Goal: Find specific page/section: Find specific page/section

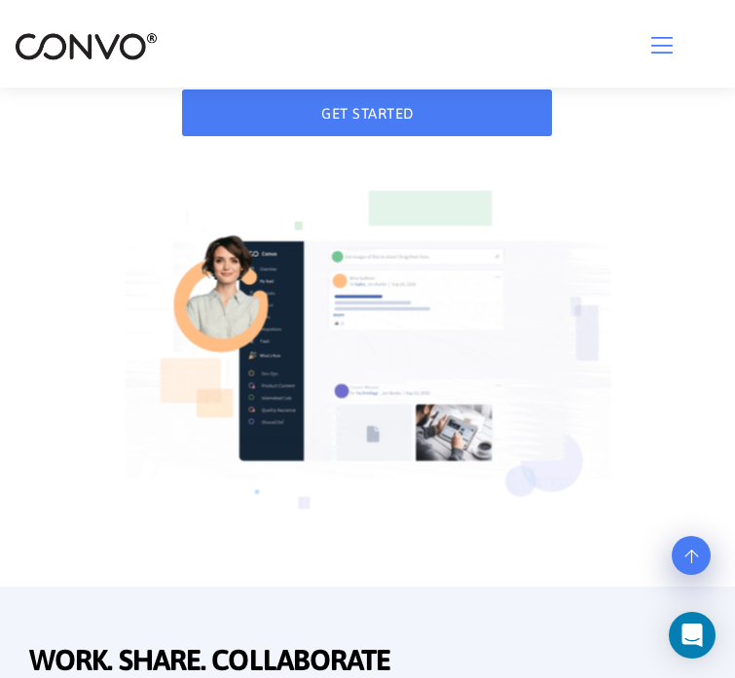
scroll to position [292, 0]
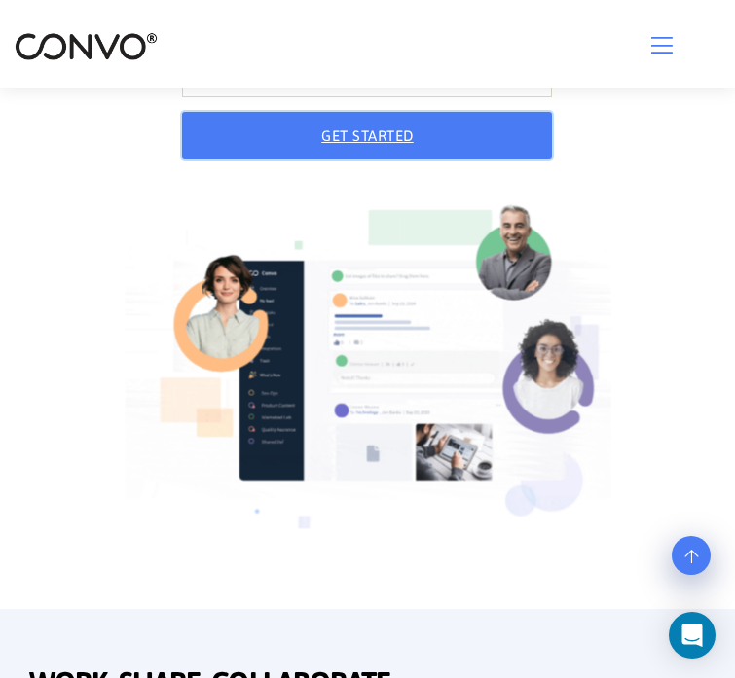
click at [336, 159] on button "GET STARTED" at bounding box center [367, 135] width 370 height 47
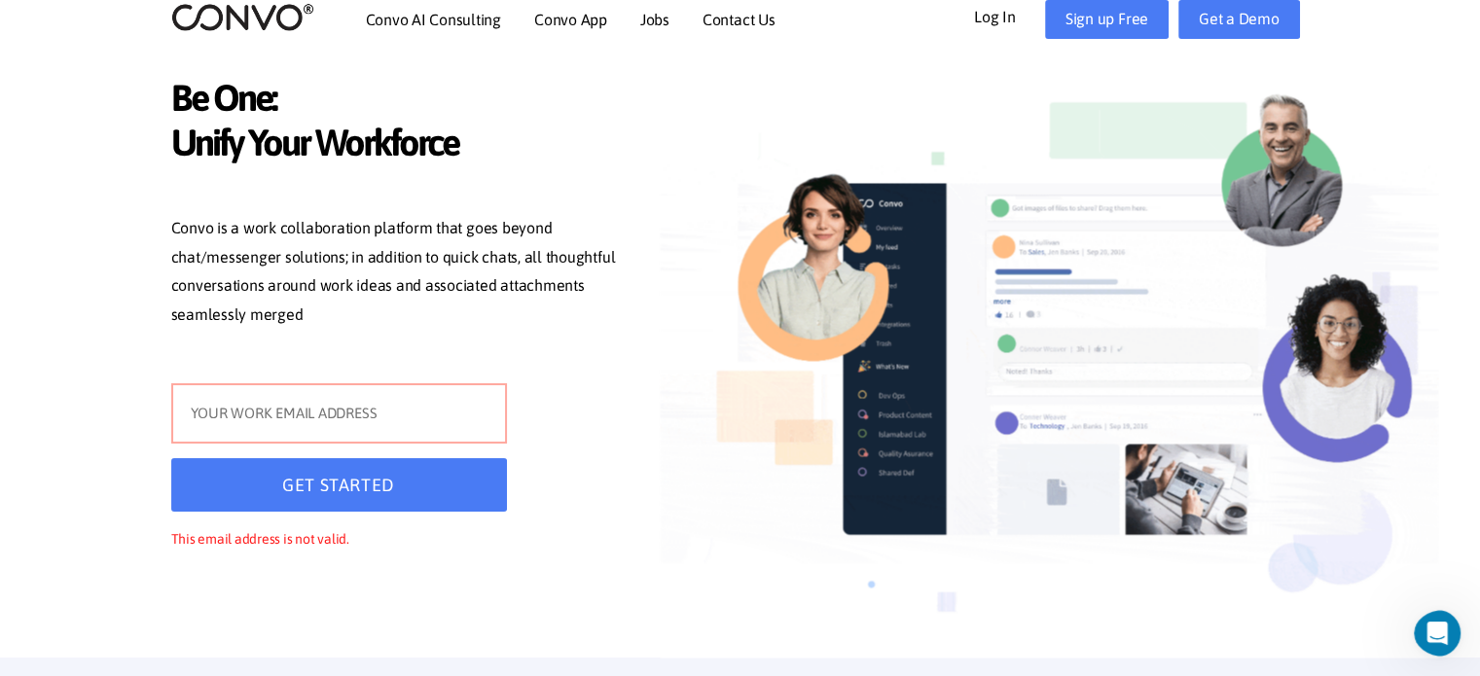
scroll to position [0, 0]
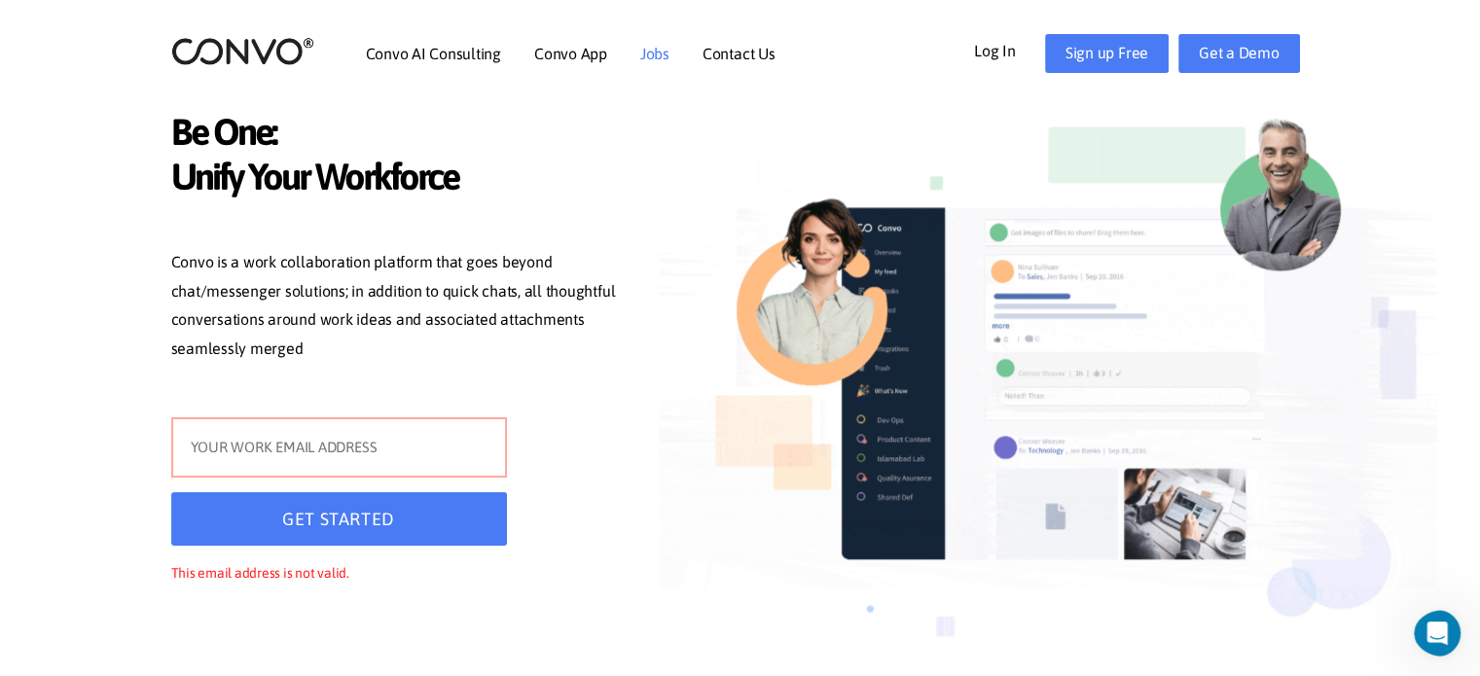
click at [654, 49] on link "Jobs" at bounding box center [654, 54] width 29 height 16
